Goal: Complete application form

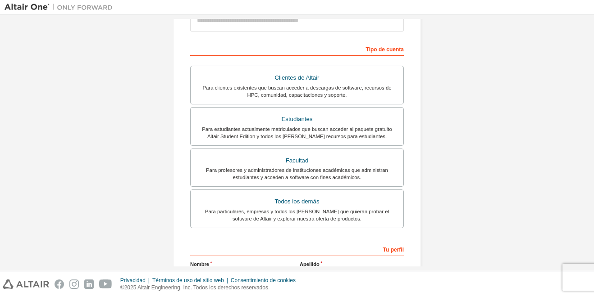
scroll to position [180, 0]
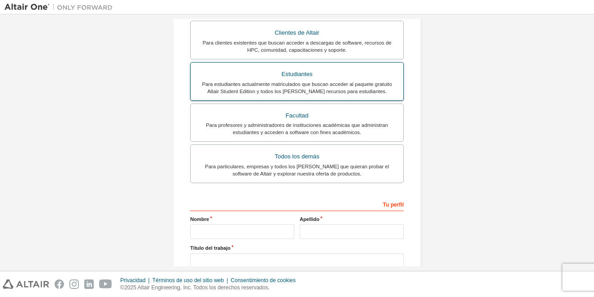
click at [313, 85] on div "Para estudiantes actualmente matriculados que buscan acceder al paquete gratuit…" at bounding box center [297, 88] width 202 height 14
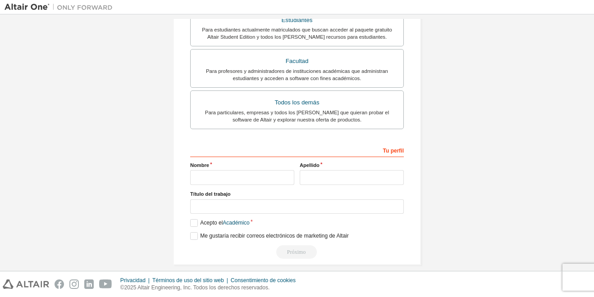
scroll to position [267, 0]
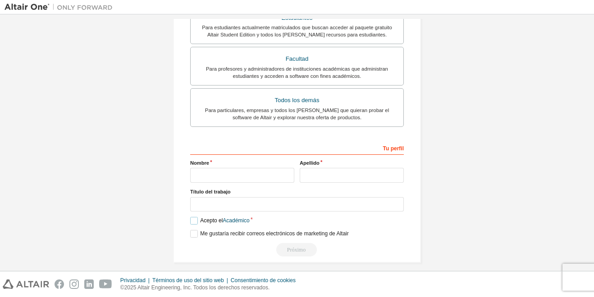
click at [191, 217] on label "Acepto el Académico" at bounding box center [219, 221] width 59 height 8
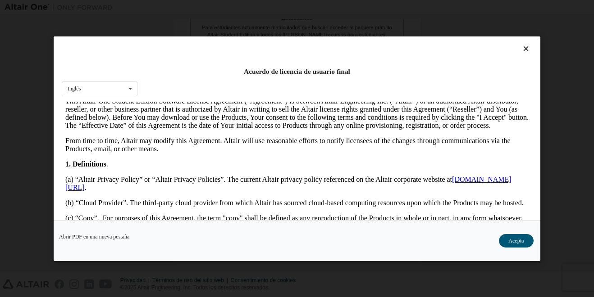
scroll to position [135, 0]
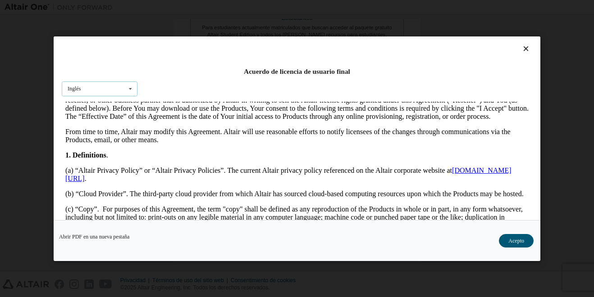
click at [123, 87] on div "Inglés English" at bounding box center [100, 88] width 76 height 15
click at [138, 66] on div "Acuerdo de licencia de usuario final Inglés Inglés" at bounding box center [297, 128] width 486 height 184
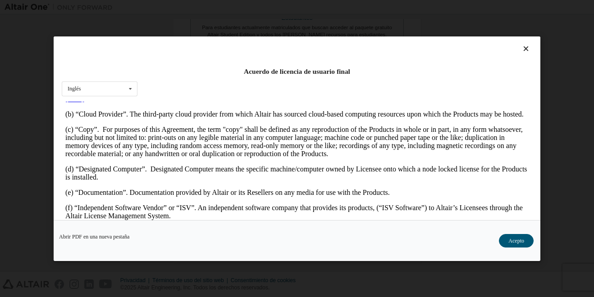
scroll to position [225, 0]
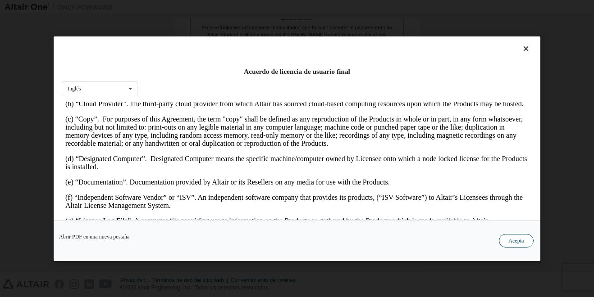
click at [522, 240] on button "Acepto" at bounding box center [516, 241] width 35 height 14
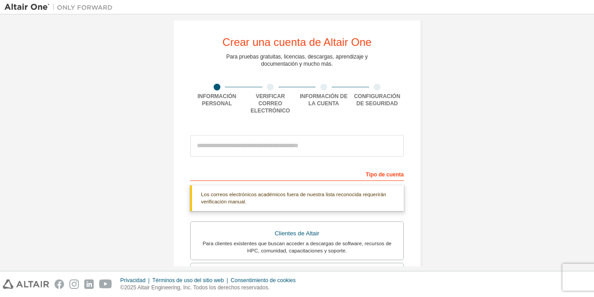
scroll to position [0, 0]
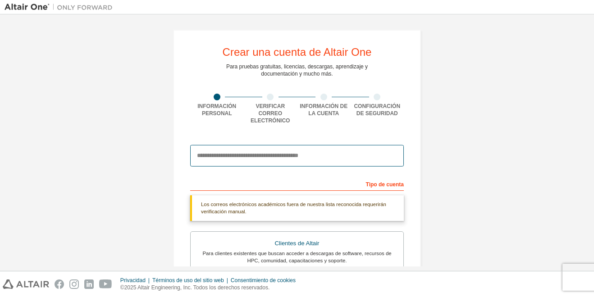
click at [269, 150] on input "email" at bounding box center [296, 156] width 213 height 22
type input "**********"
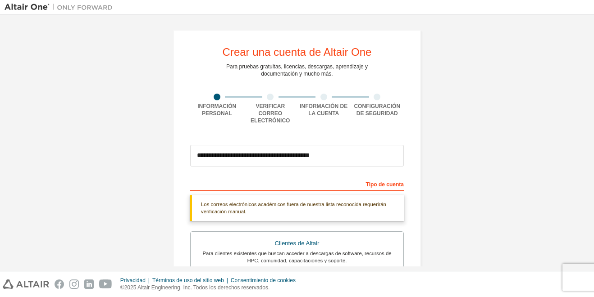
type input "*********"
type input "**********"
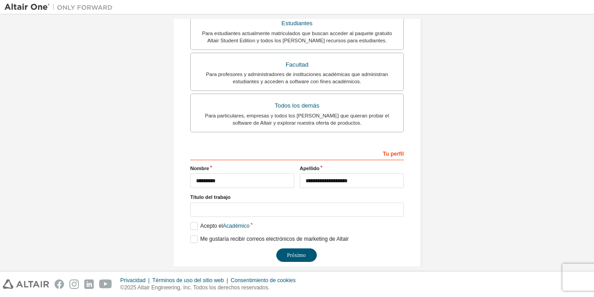
scroll to position [236, 0]
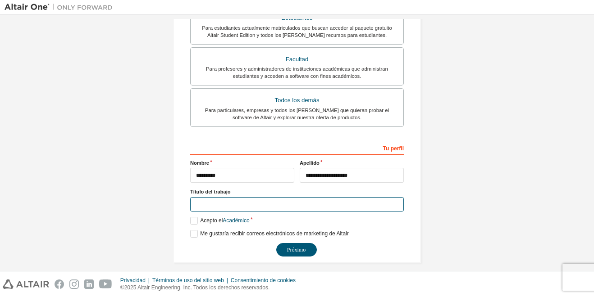
click at [200, 197] on input "text" at bounding box center [296, 204] width 213 height 15
type input "*******"
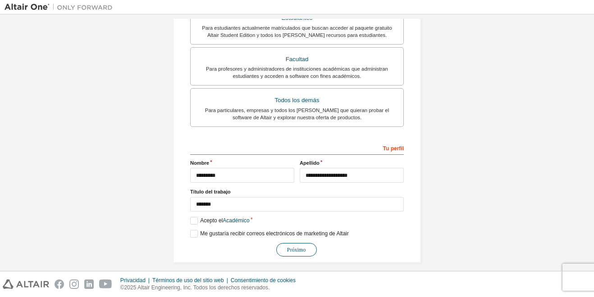
click at [302, 243] on button "Próximo" at bounding box center [296, 250] width 41 height 14
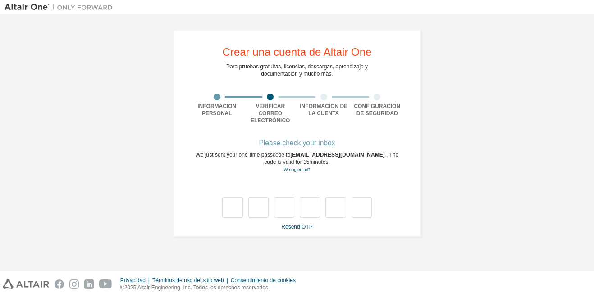
scroll to position [0, 0]
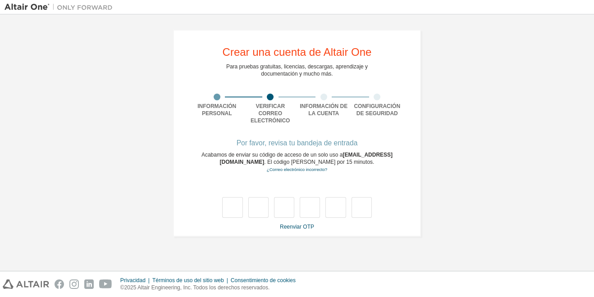
type input "*"
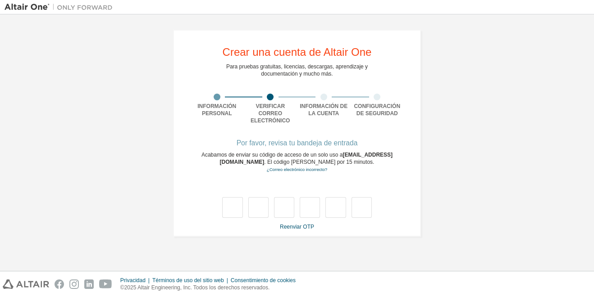
type input "*"
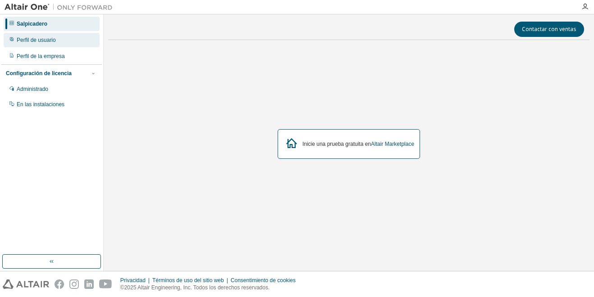
click at [52, 42] on div "Perfil de usuario" at bounding box center [36, 39] width 39 height 7
